Goal: Task Accomplishment & Management: Use online tool/utility

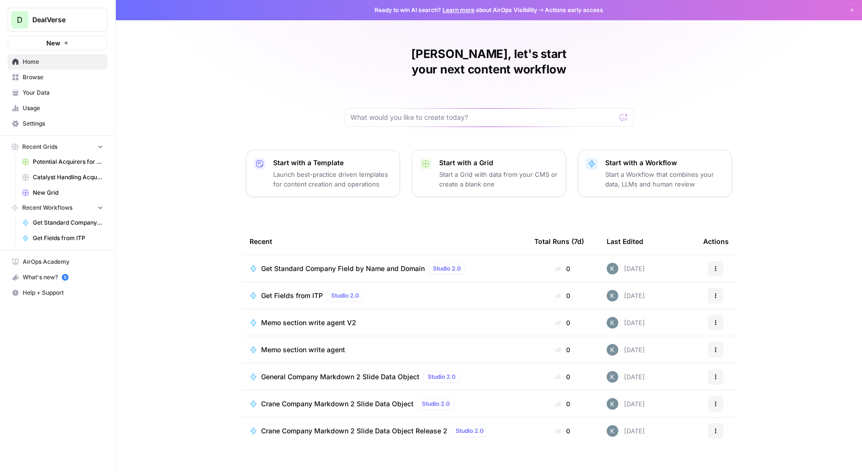
click at [40, 124] on span "Settings" at bounding box center [63, 123] width 81 height 9
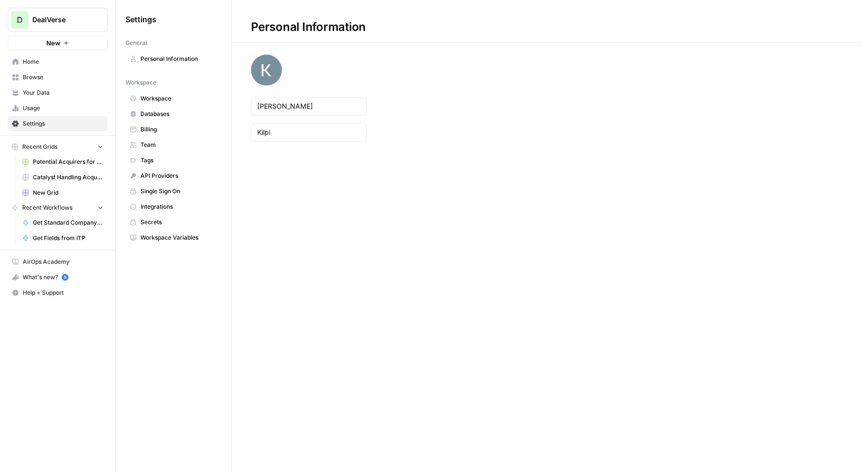
click at [38, 109] on span "Usage" at bounding box center [63, 108] width 81 height 9
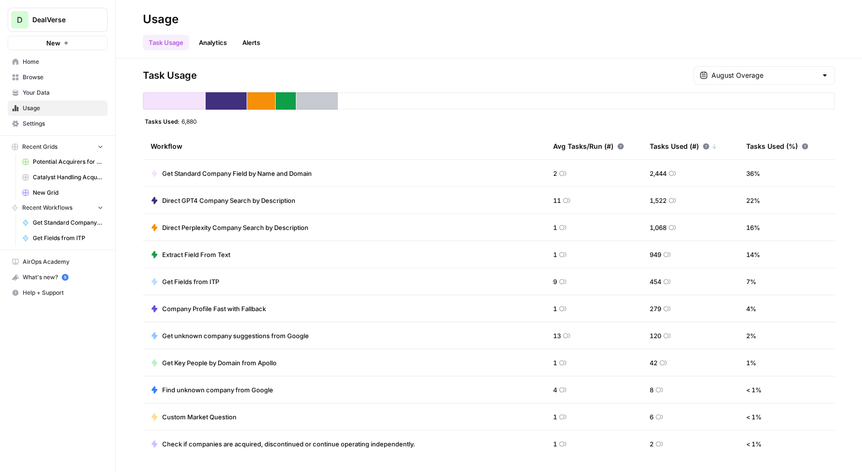
click at [230, 201] on span "Direct GPT4 Company Search by Description" at bounding box center [228, 201] width 133 height 10
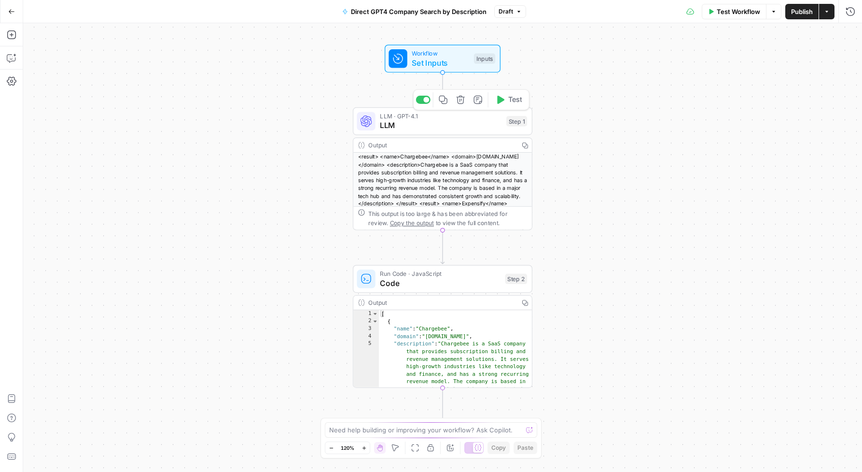
click at [469, 130] on span "LLM" at bounding box center [441, 125] width 122 height 12
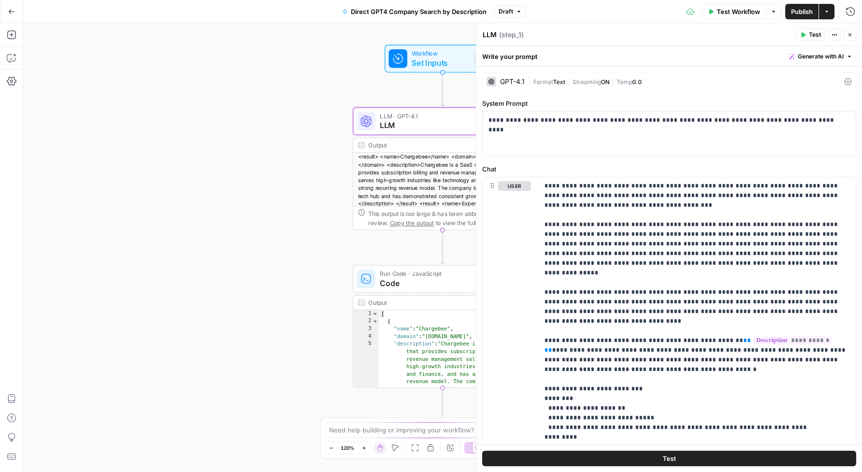
click at [514, 82] on div "GPT-4.1" at bounding box center [512, 81] width 25 height 7
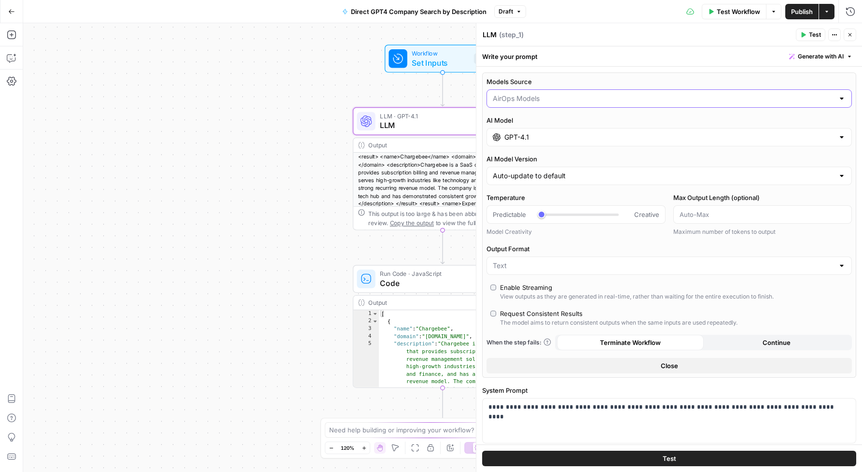
click at [518, 98] on input "Models Source" at bounding box center [663, 99] width 341 height 10
click at [517, 133] on span "My Models" at bounding box center [667, 136] width 345 height 10
type input "My Models"
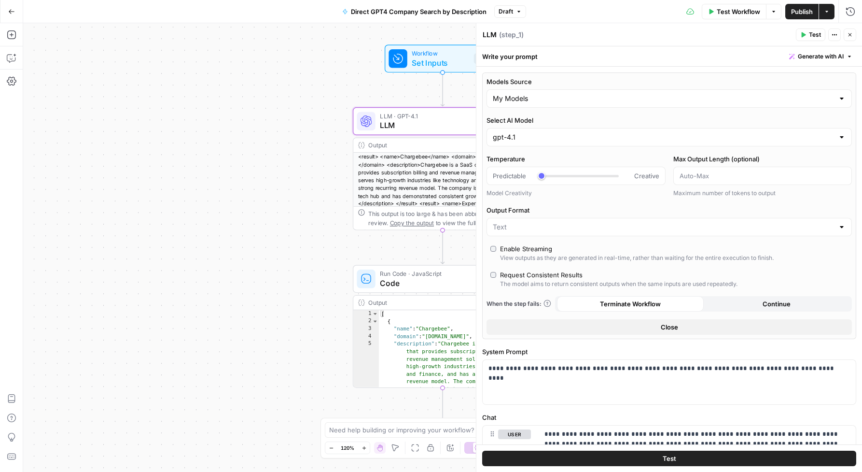
click at [794, 10] on span "Publish" at bounding box center [802, 12] width 22 height 10
